Goal: Find specific page/section: Find specific page/section

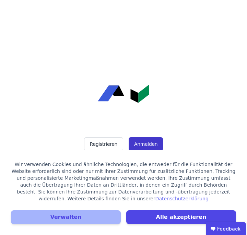
click at [146, 143] on button "Anmelden" at bounding box center [146, 144] width 34 height 14
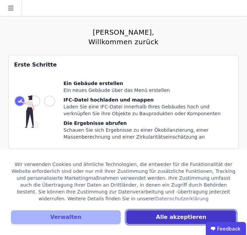
click at [159, 213] on button "Alle akzeptieren" at bounding box center [181, 217] width 110 height 14
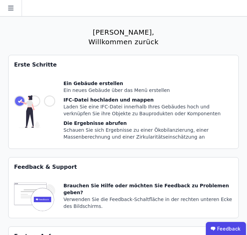
click at [9, 6] on icon at bounding box center [10, 8] width 5 height 5
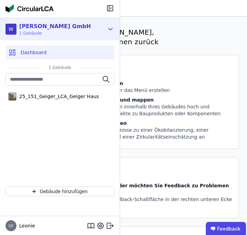
click at [110, 31] on icon at bounding box center [111, 29] width 8 height 8
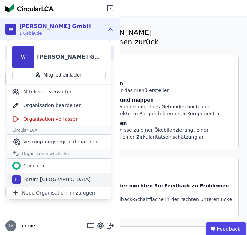
click at [58, 177] on div "Forum [GEOGRAPHIC_DATA]" at bounding box center [56, 179] width 70 height 7
